Goal: Find contact information: Find contact information

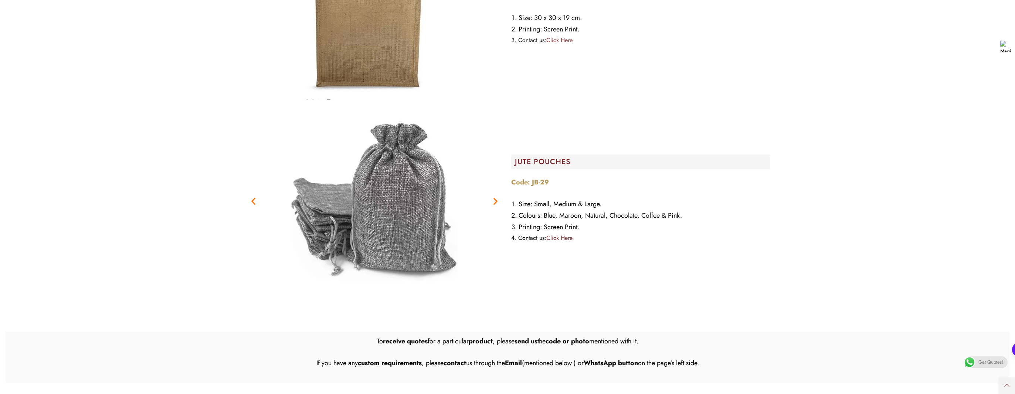
scroll to position [3985, 0]
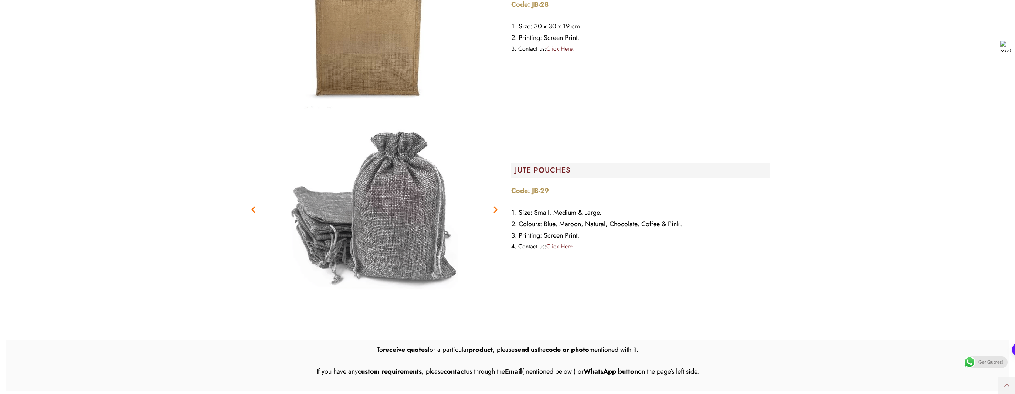
click at [567, 248] on link "Click Here." at bounding box center [560, 246] width 28 height 8
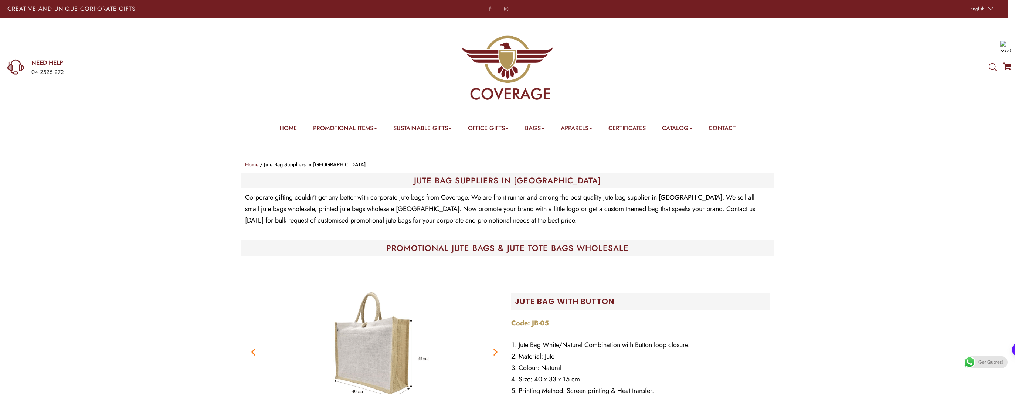
click at [729, 128] on link "Contact" at bounding box center [721, 129] width 27 height 11
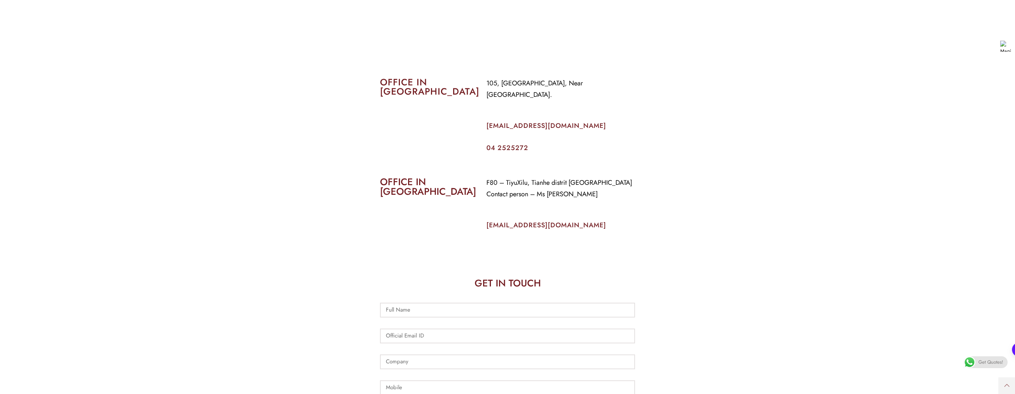
scroll to position [345, 0]
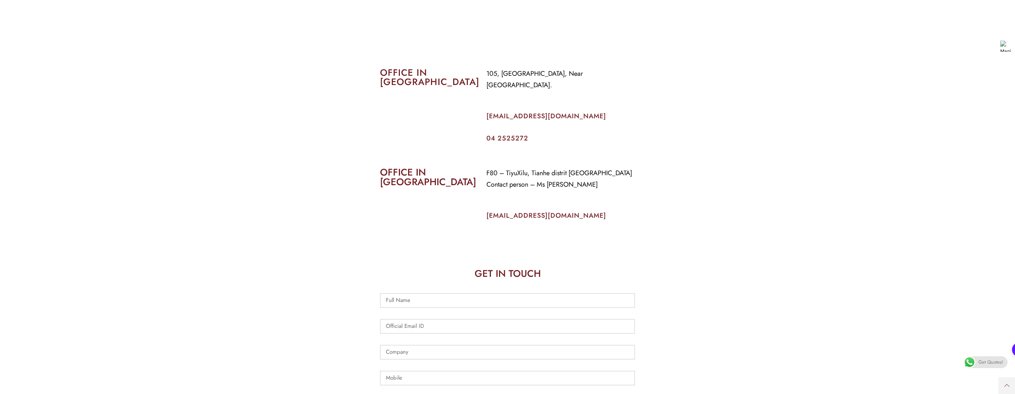
drag, startPoint x: 488, startPoint y: 75, endPoint x: 619, endPoint y: 63, distance: 132.1
click at [619, 63] on div "105, Al Faraidooni Building, Near Al Jadeed Bakery. info@coverageuae.com 04 252…" at bounding box center [561, 104] width 160 height 85
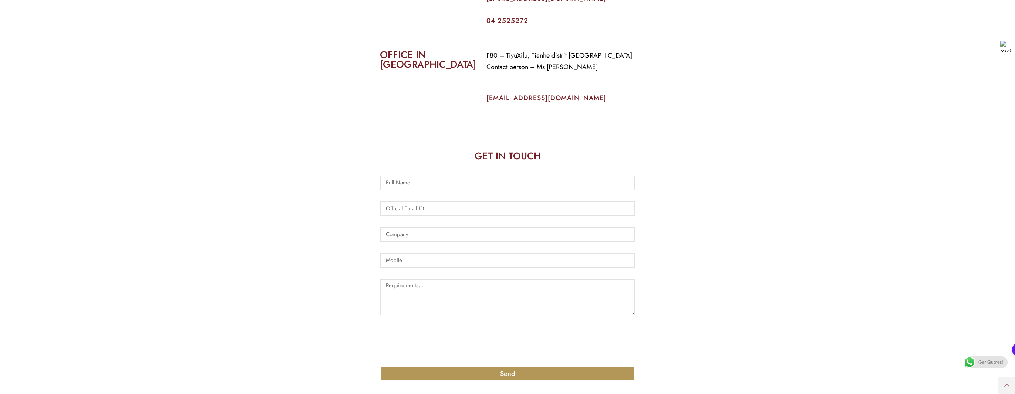
scroll to position [364, 0]
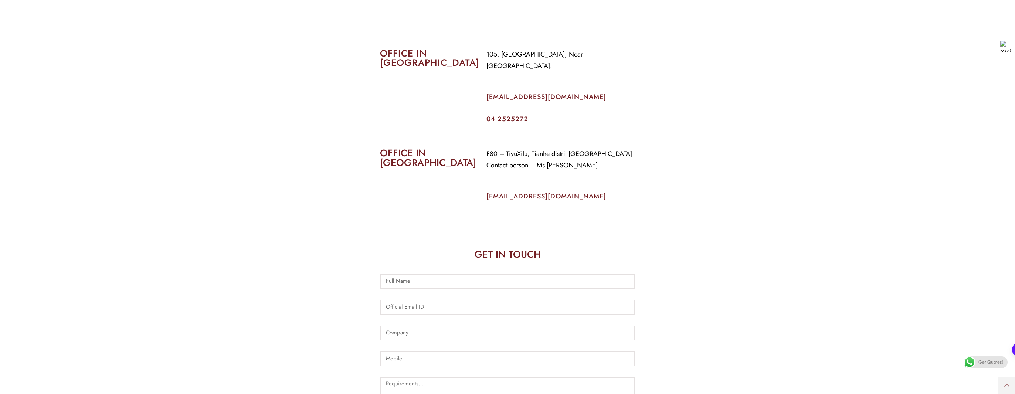
drag, startPoint x: 486, startPoint y: 105, endPoint x: 527, endPoint y: 103, distance: 41.0
click at [527, 114] on link "04 2525272" at bounding box center [507, 119] width 42 height 10
copy link "04 2525272"
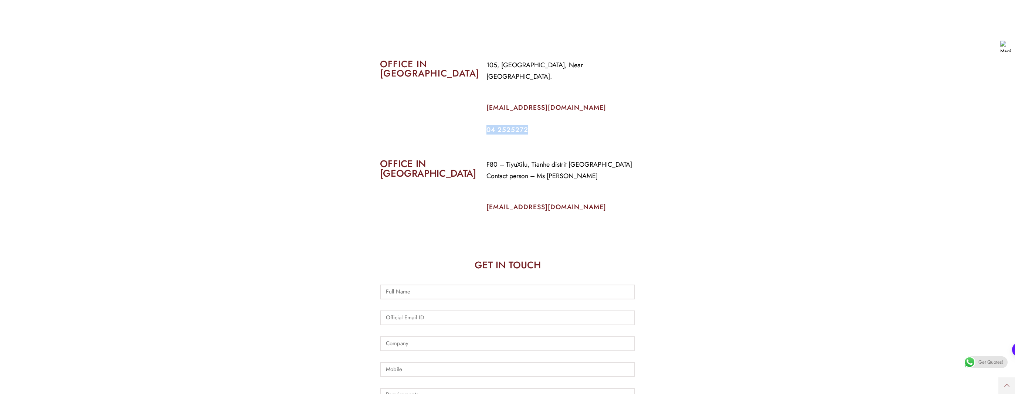
scroll to position [0, 0]
